Goal: Information Seeking & Learning: Find specific fact

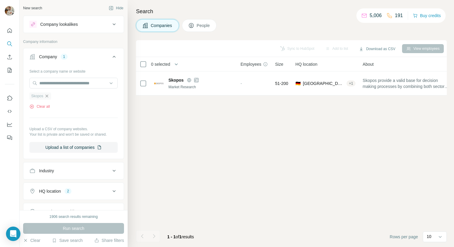
click at [47, 95] on icon "button" at bounding box center [46, 96] width 5 height 5
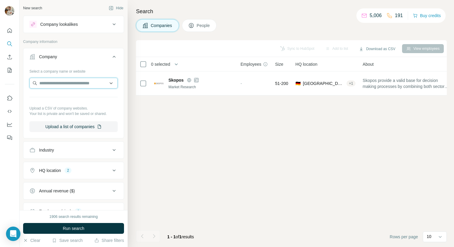
click at [47, 85] on input "text" at bounding box center [73, 83] width 88 height 11
paste input "**********"
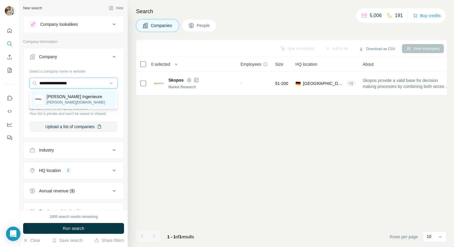
type input "**********"
click at [70, 100] on p "[PERSON_NAME][DOMAIN_NAME]" at bounding box center [76, 102] width 59 height 5
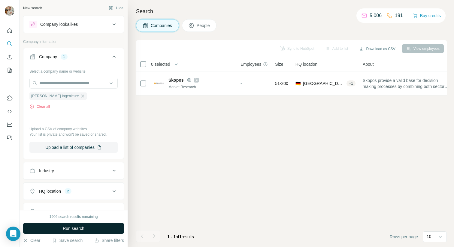
click at [103, 229] on button "Run search" at bounding box center [73, 228] width 101 height 11
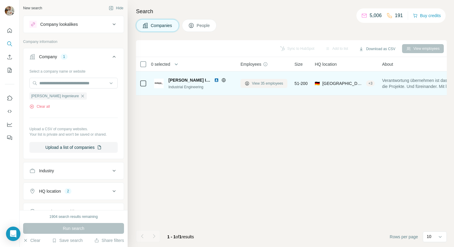
click at [260, 84] on span "View 35 employees" at bounding box center [267, 83] width 31 height 5
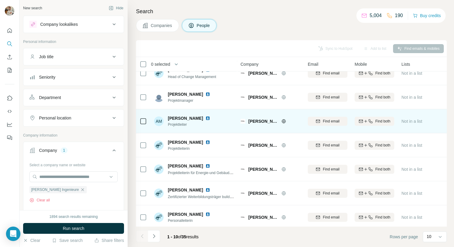
scroll to position [85, 0]
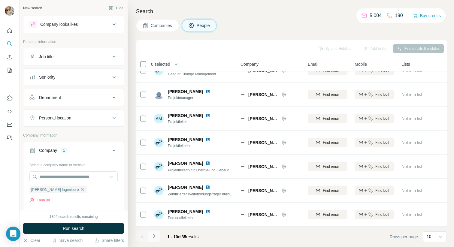
click at [157, 239] on icon "Navigate to next page" at bounding box center [154, 237] width 6 height 6
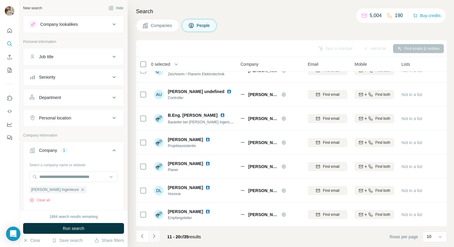
click at [151, 234] on icon "Navigate to next page" at bounding box center [154, 237] width 6 height 6
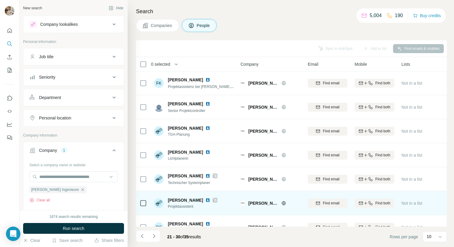
scroll to position [0, 0]
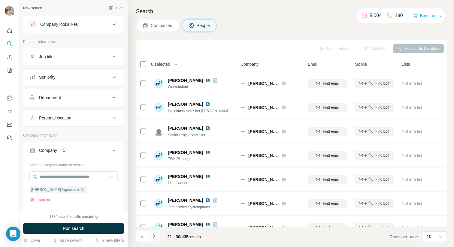
click at [156, 236] on icon "Navigate to next page" at bounding box center [154, 237] width 6 height 6
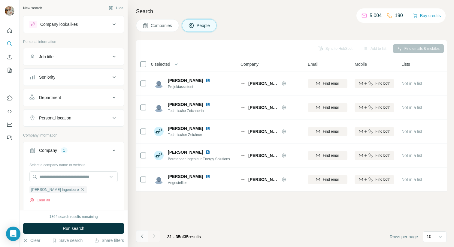
click at [142, 236] on icon "Navigate to previous page" at bounding box center [142, 236] width 2 height 4
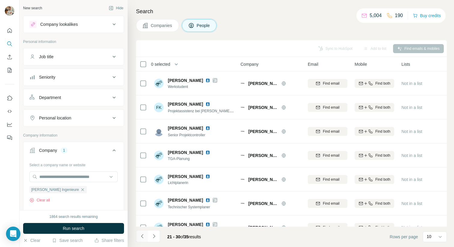
click at [142, 236] on icon "Navigate to previous page" at bounding box center [142, 236] width 2 height 4
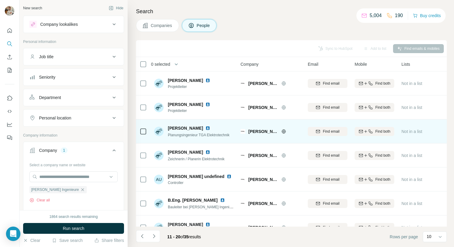
scroll to position [17, 0]
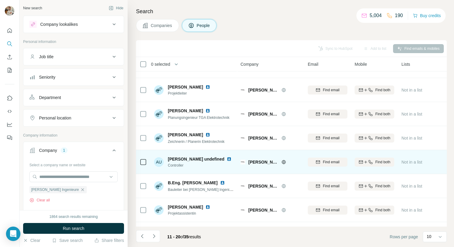
click at [227, 159] on img at bounding box center [229, 159] width 5 height 5
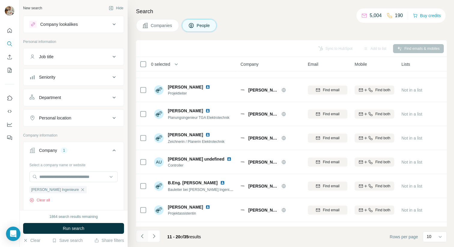
click at [142, 238] on icon "Navigate to previous page" at bounding box center [142, 237] width 6 height 6
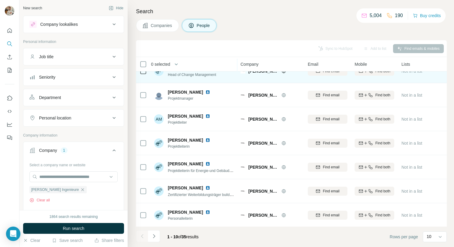
scroll to position [85, 0]
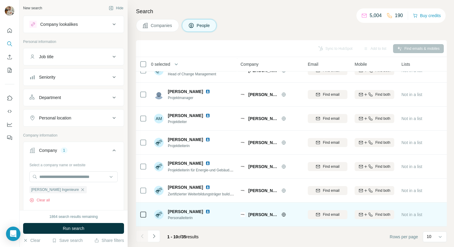
click at [206, 212] on img at bounding box center [208, 211] width 5 height 5
